Goal: Find specific page/section: Locate a particular part of the current website

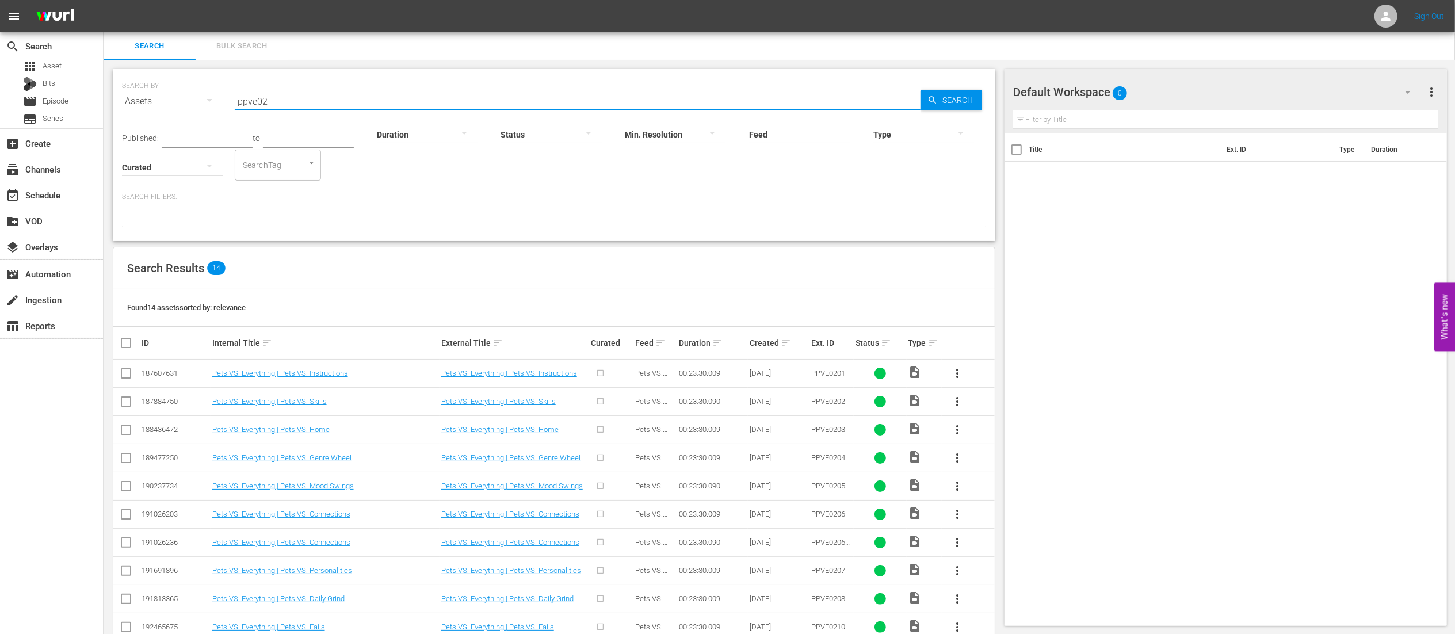
click at [375, 98] on input "ppve02" at bounding box center [578, 101] width 686 height 28
type input "ptab"
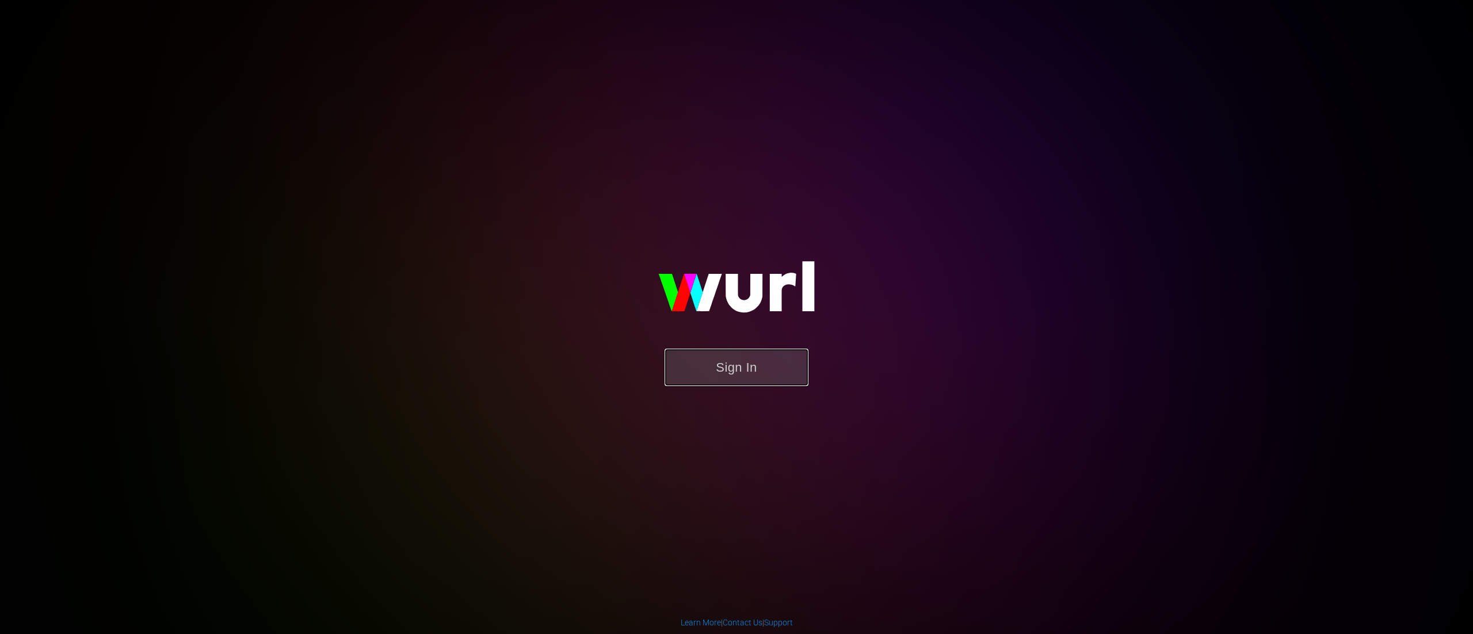
click at [682, 350] on button "Sign In" at bounding box center [736, 367] width 144 height 37
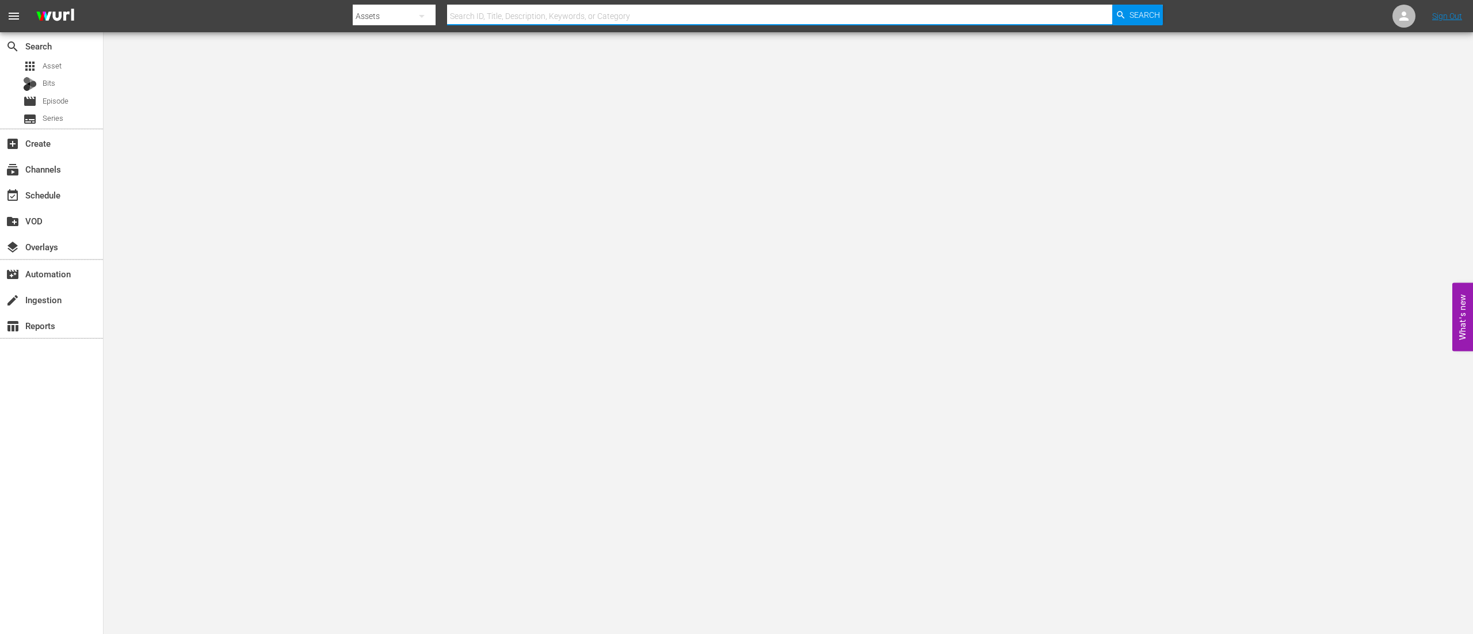
click at [565, 12] on input "text" at bounding box center [779, 16] width 665 height 28
type input "ptab"
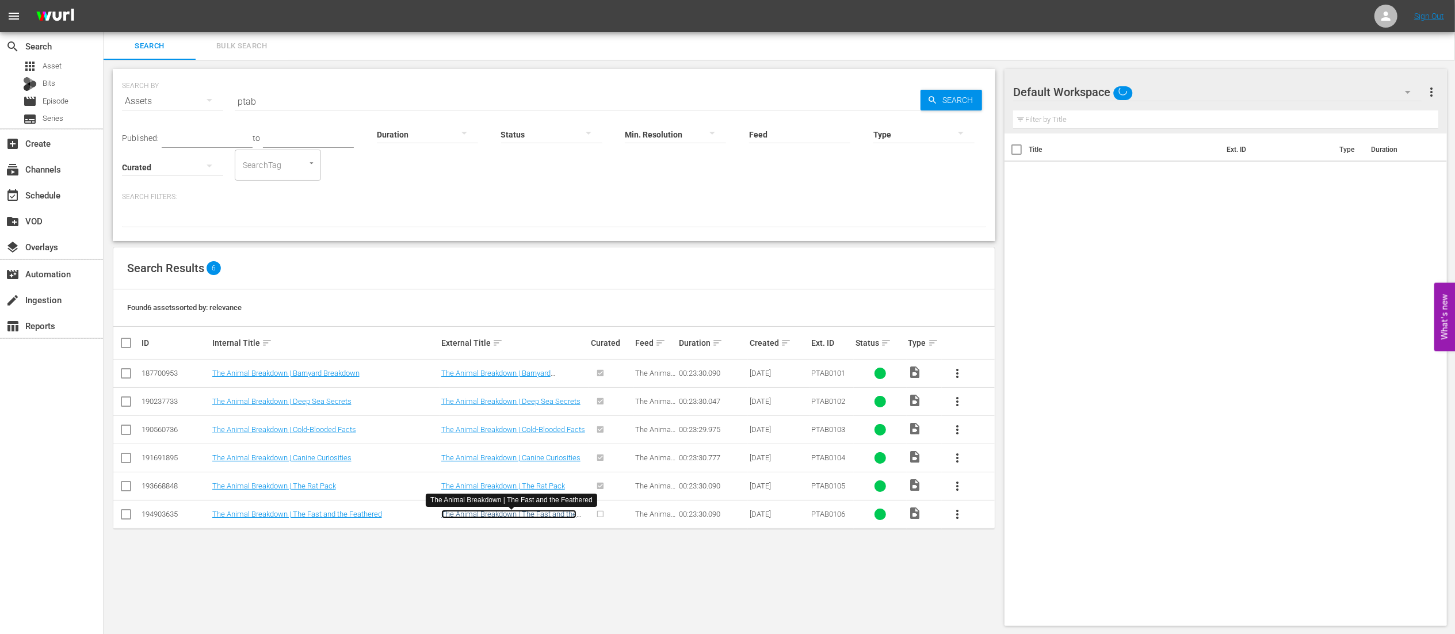
click at [534, 519] on link "The Animal Breakdown | The Fast and the Feathered" at bounding box center [508, 518] width 135 height 17
